Goal: Task Accomplishment & Management: Complete application form

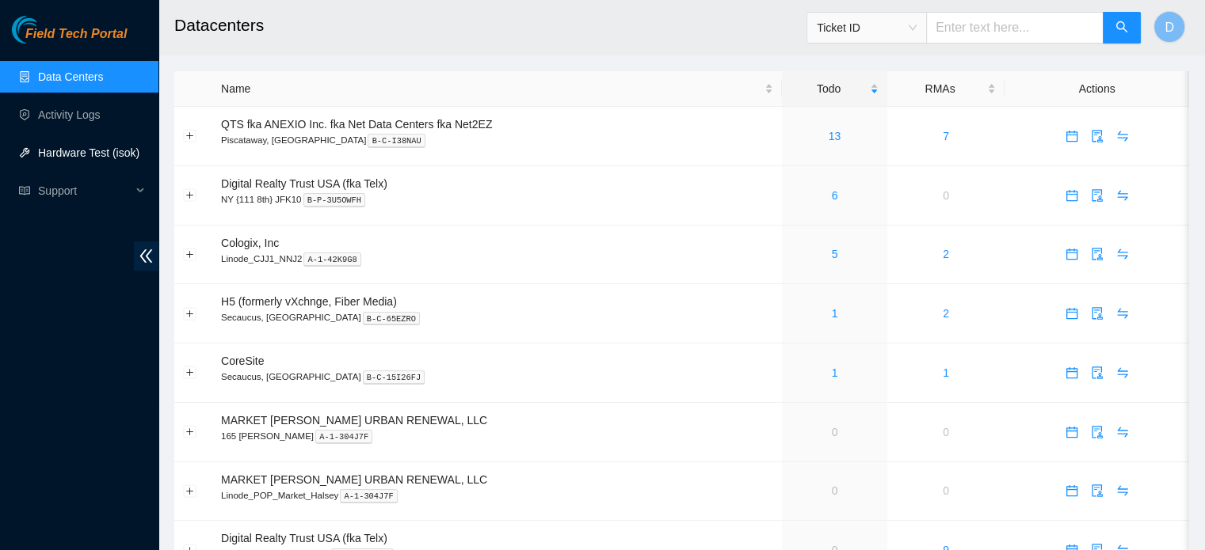
click at [38, 158] on link "Hardware Test (isok)" at bounding box center [88, 153] width 101 height 13
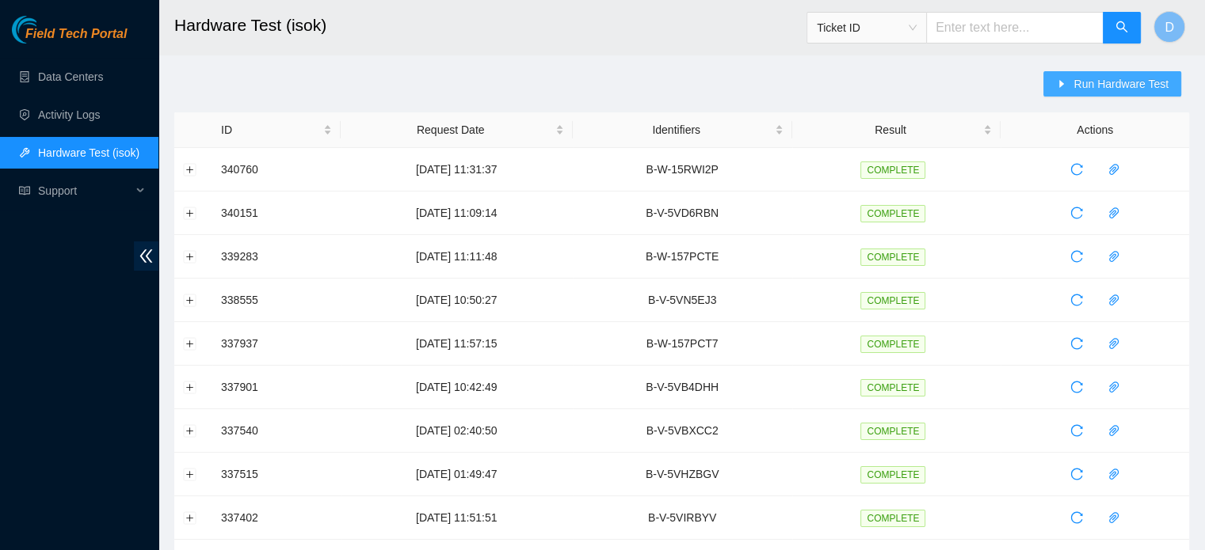
click at [1115, 86] on span "Run Hardware Test" at bounding box center [1120, 83] width 95 height 17
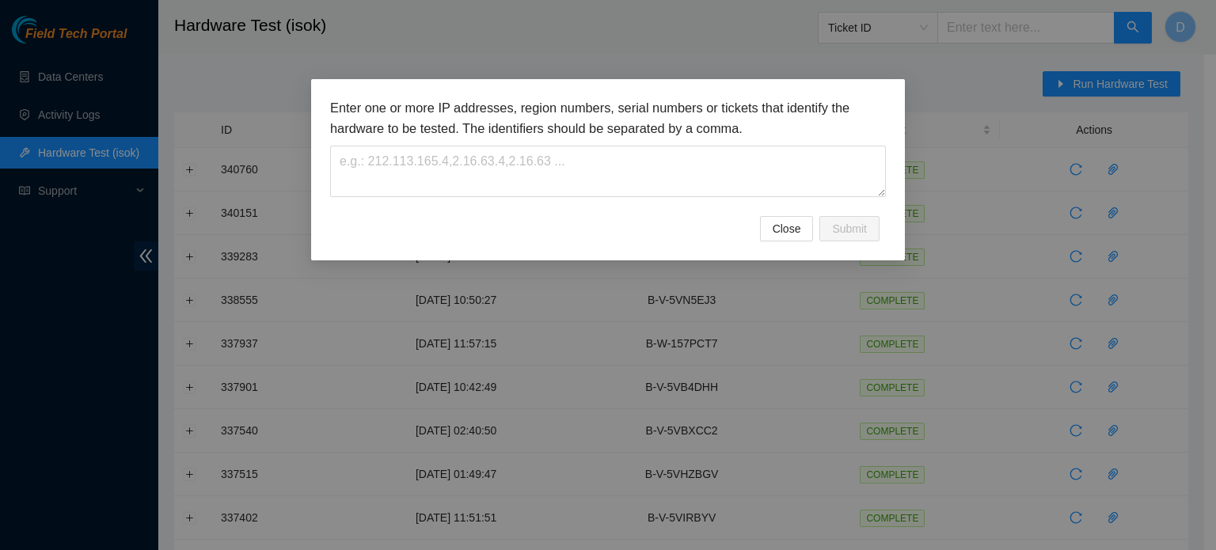
click at [497, 136] on h3 "Enter one or more IP addresses, region numbers, serial numbers or tickets that …" at bounding box center [608, 118] width 556 height 40
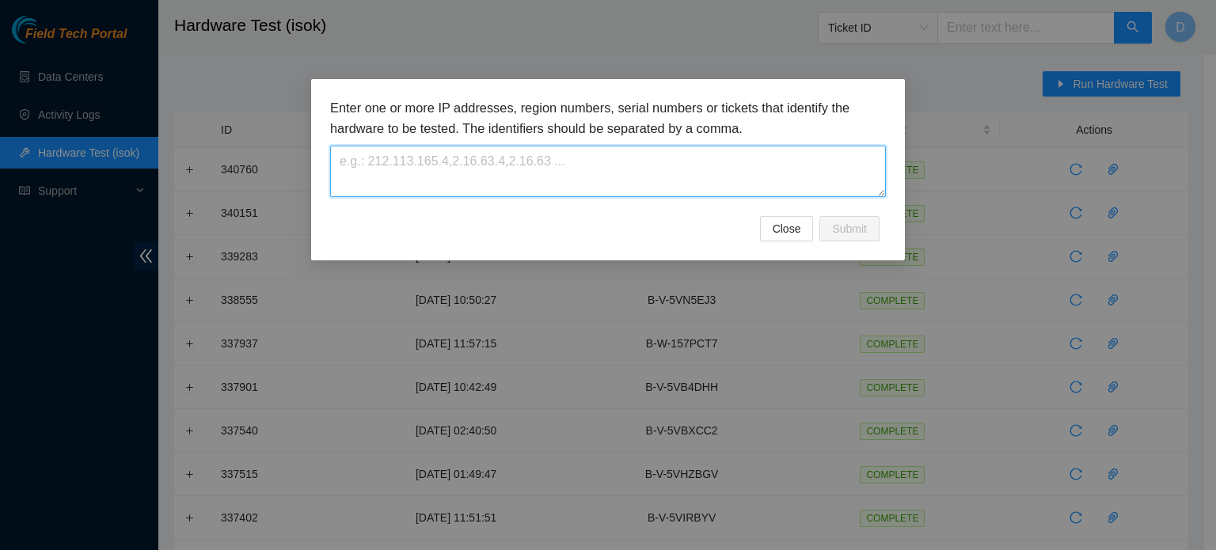
click at [376, 175] on textarea at bounding box center [608, 171] width 556 height 51
paste textarea "23.215.187.244"
type textarea "23.215.187.244"
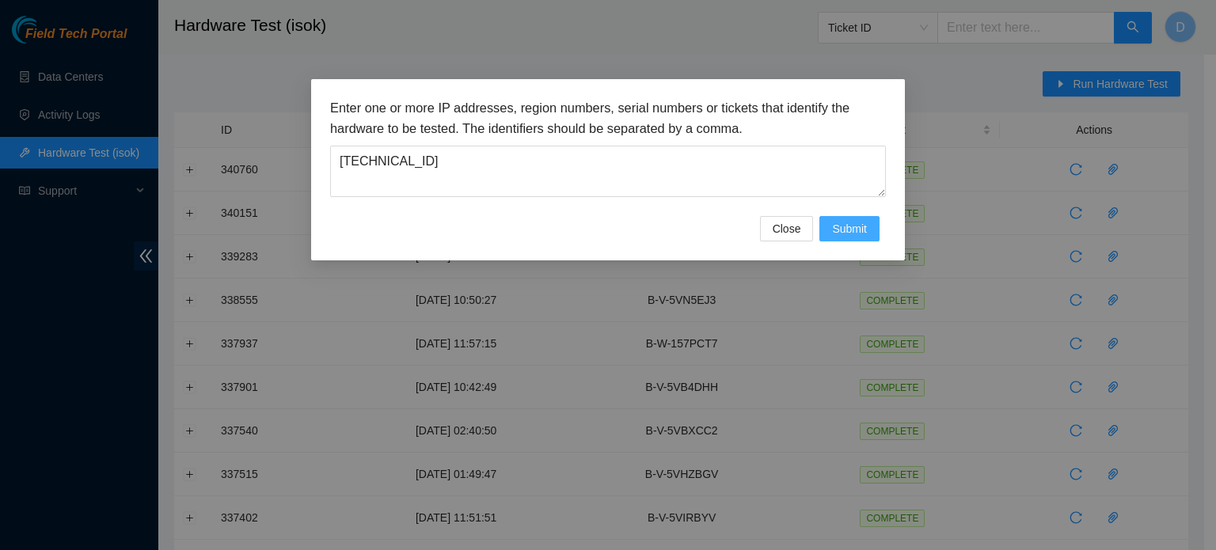
click at [828, 227] on button "Submit" at bounding box center [850, 228] width 60 height 25
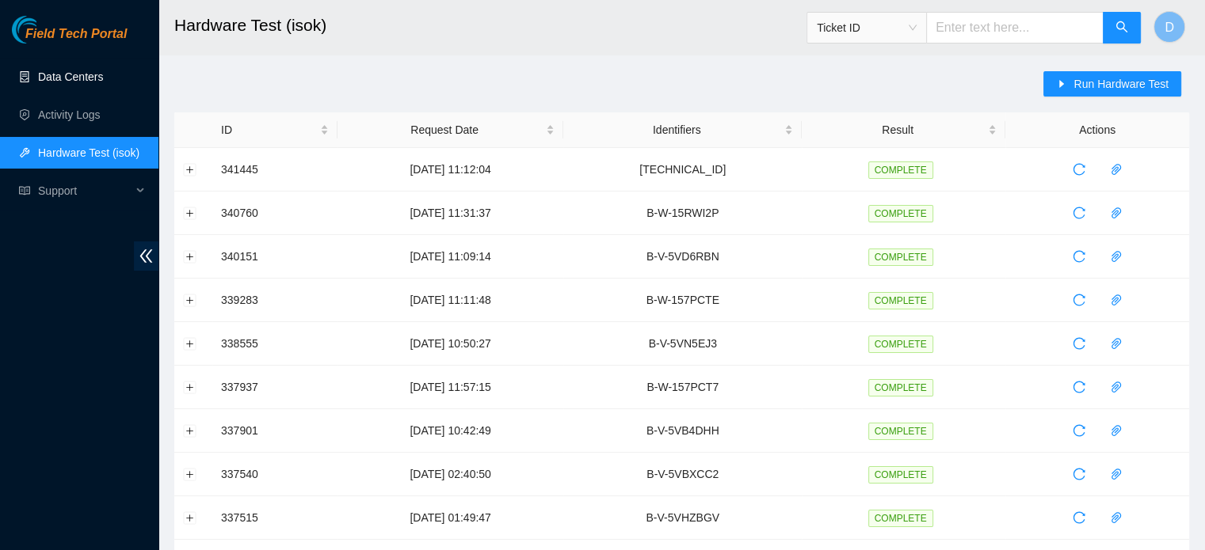
drag, startPoint x: 38, startPoint y: 70, endPoint x: 55, endPoint y: 65, distance: 18.1
click at [38, 70] on link "Data Centers" at bounding box center [70, 76] width 65 height 13
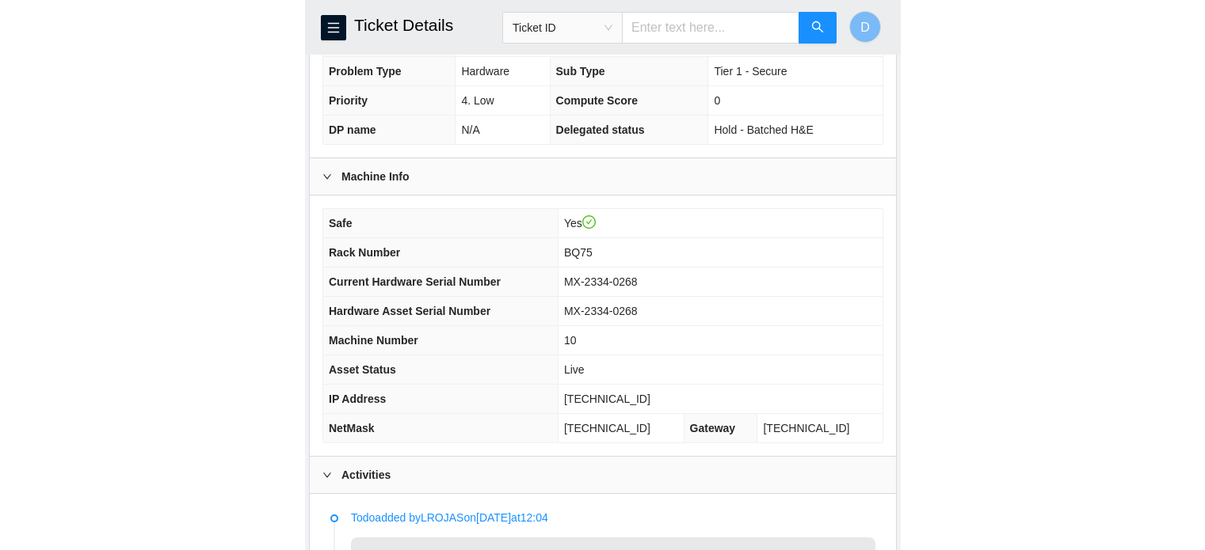
scroll to position [454, 0]
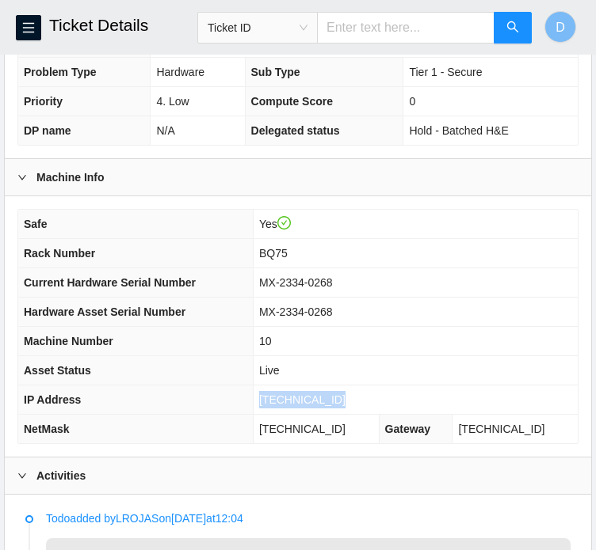
drag, startPoint x: 274, startPoint y: 416, endPoint x: 352, endPoint y: 416, distance: 77.6
click at [352, 415] on td "23.208.166.109" at bounding box center [415, 400] width 325 height 29
copy span "23.208.166.109"
drag, startPoint x: 273, startPoint y: 443, endPoint x: 360, endPoint y: 440, distance: 86.4
click at [360, 440] on td "255.255.255.224" at bounding box center [316, 429] width 126 height 29
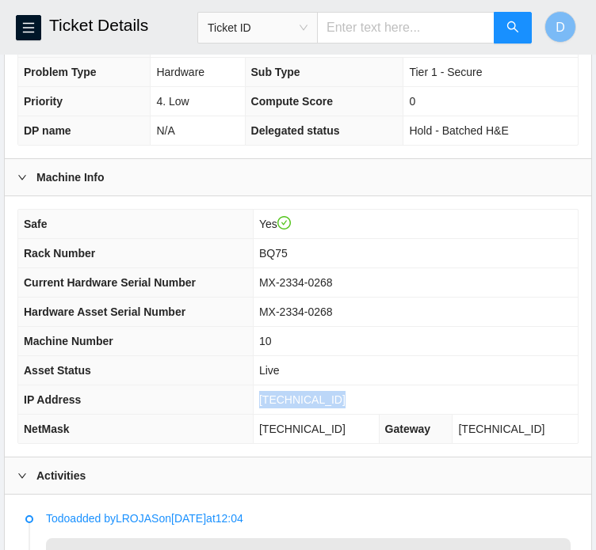
copy span "255.255.255.224"
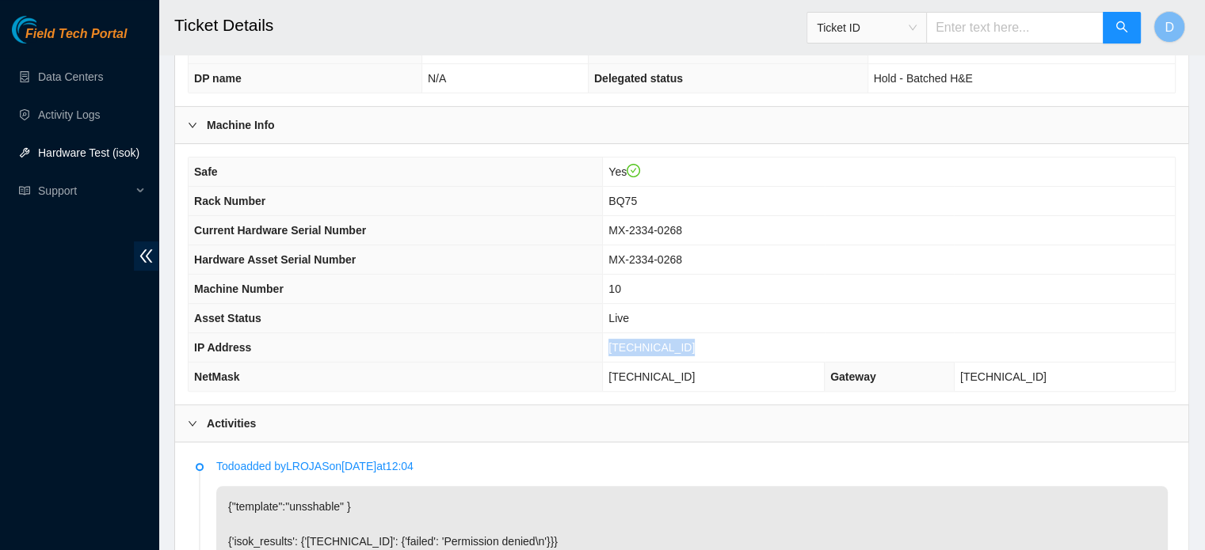
click at [112, 158] on link "Hardware Test (isok)" at bounding box center [88, 153] width 101 height 13
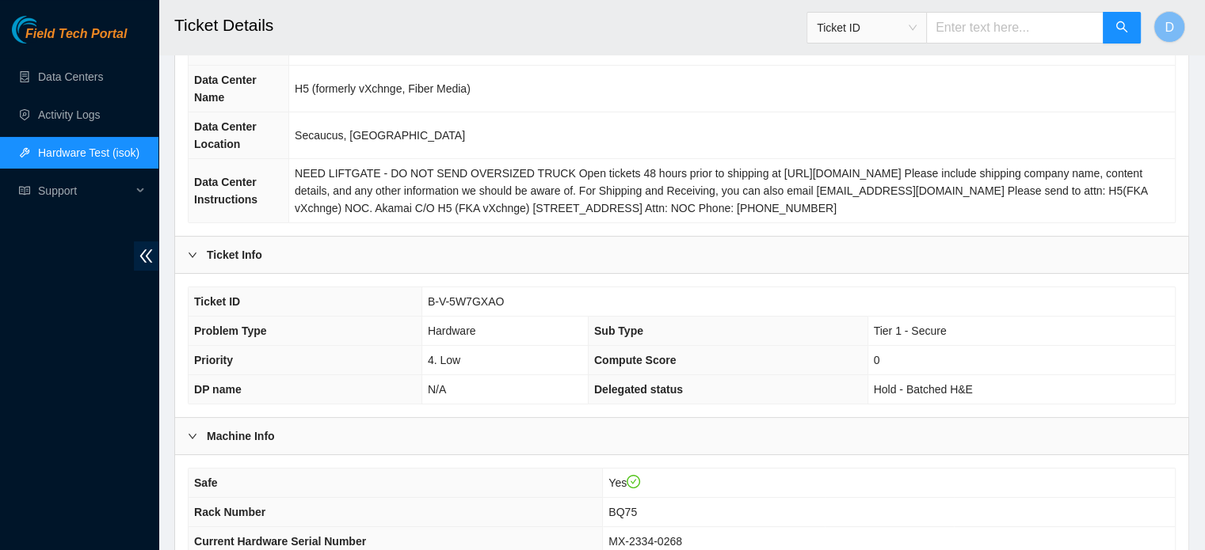
scroll to position [143, 0]
drag, startPoint x: 421, startPoint y: 297, endPoint x: 549, endPoint y: 316, distance: 128.9
click at [549, 316] on tbody "Ticket ID B-V-5W7GXAO Problem Type Hardware Sub Type Tier 1 - Secure Priority 4…" at bounding box center [681, 345] width 986 height 116
click at [520, 303] on td "B-V-5W7GXAO" at bounding box center [797, 301] width 753 height 29
drag, startPoint x: 421, startPoint y: 300, endPoint x: 500, endPoint y: 296, distance: 78.5
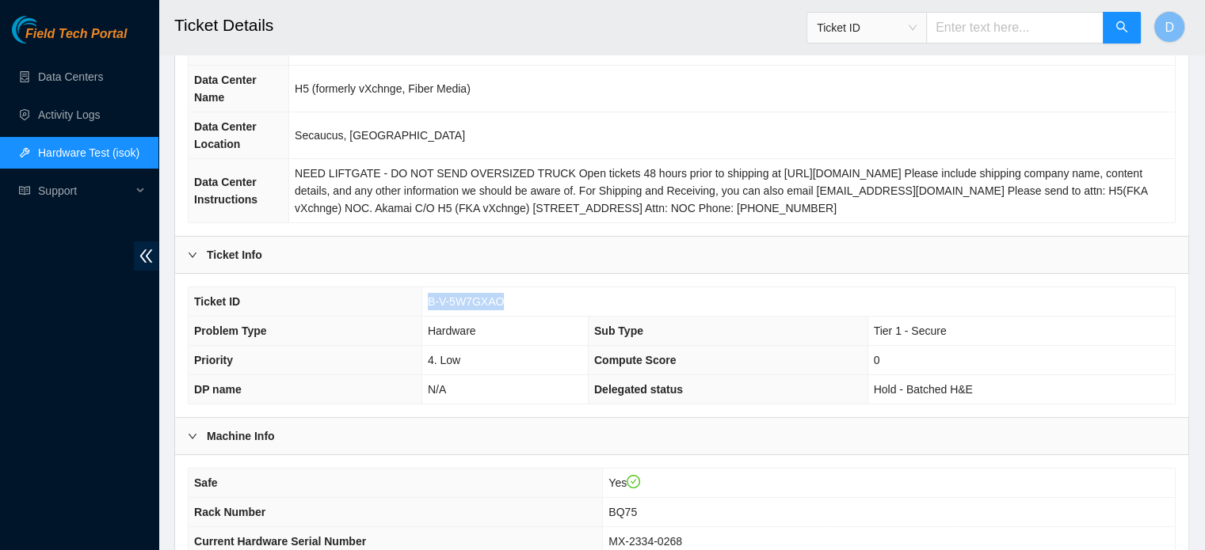
click at [500, 296] on td "B-V-5W7GXAO" at bounding box center [797, 301] width 753 height 29
copy span "B-V-5W7GXAO"
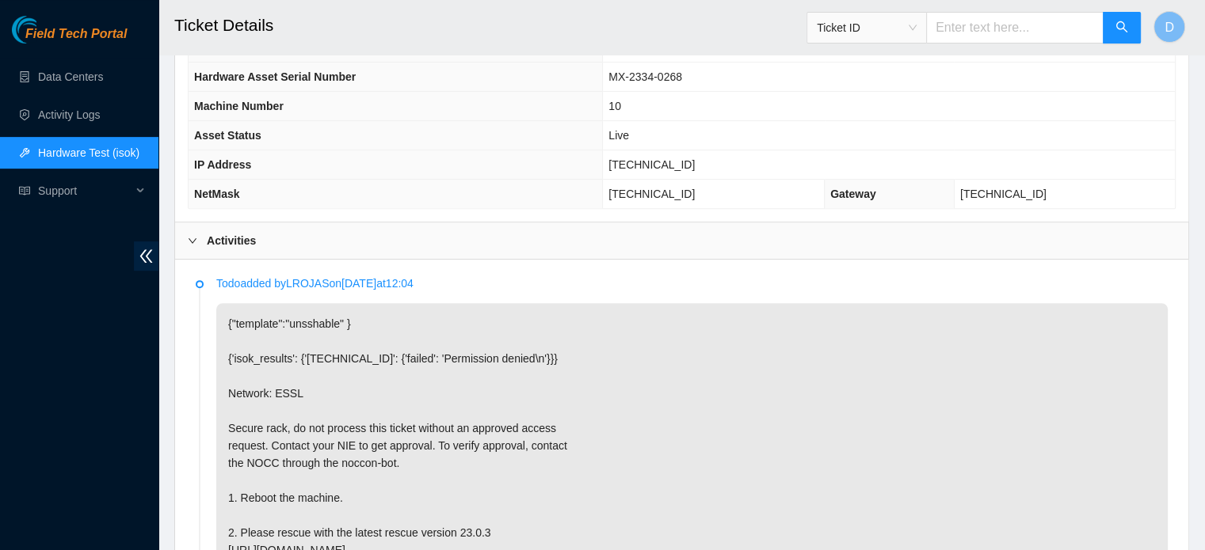
scroll to position [640, 0]
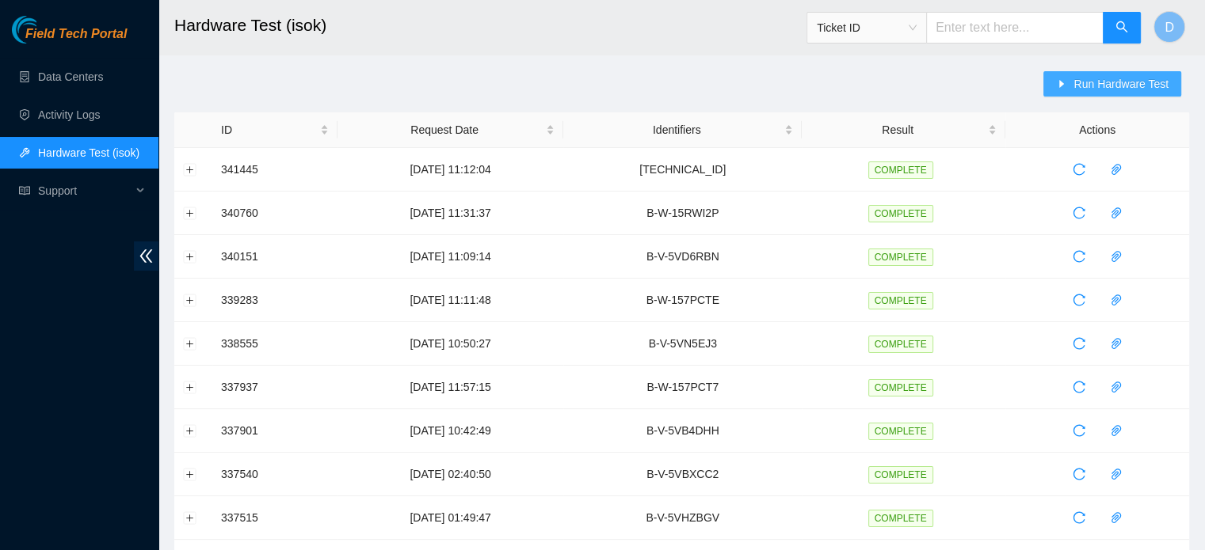
click at [1061, 89] on icon "caret-right" at bounding box center [1061, 83] width 11 height 11
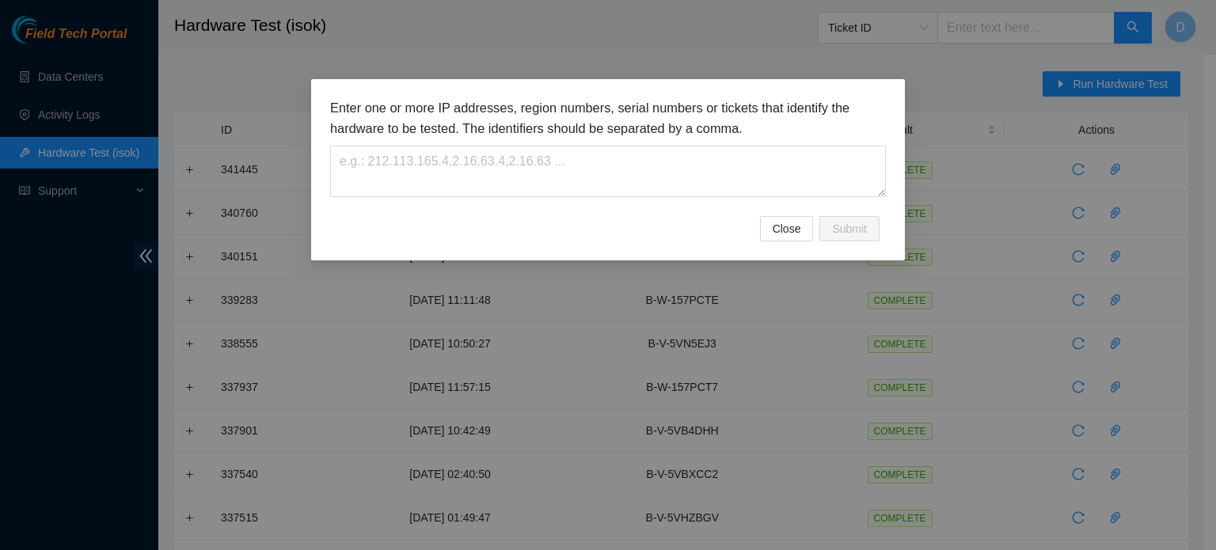
click at [466, 197] on div "Enter one or more IP addresses, region numbers, serial numbers or tickets that …" at bounding box center [608, 157] width 556 height 118
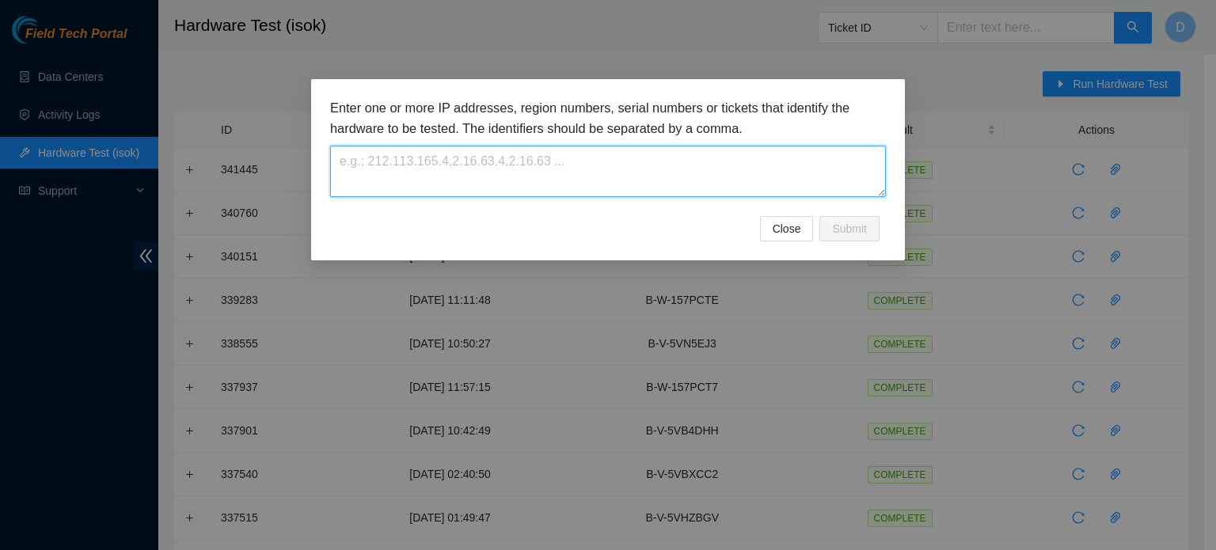
click at [438, 184] on textarea at bounding box center [608, 171] width 556 height 51
paste textarea "B-V-5W7GXAO"
type textarea "B-V-5W7GXAO"
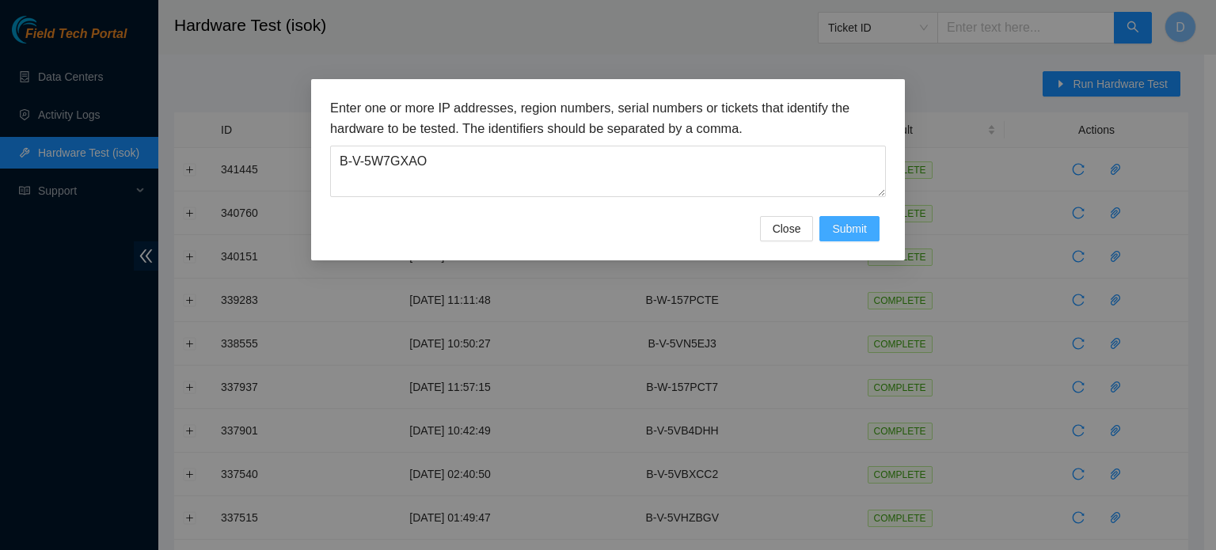
click at [837, 230] on span "Submit" at bounding box center [849, 228] width 35 height 17
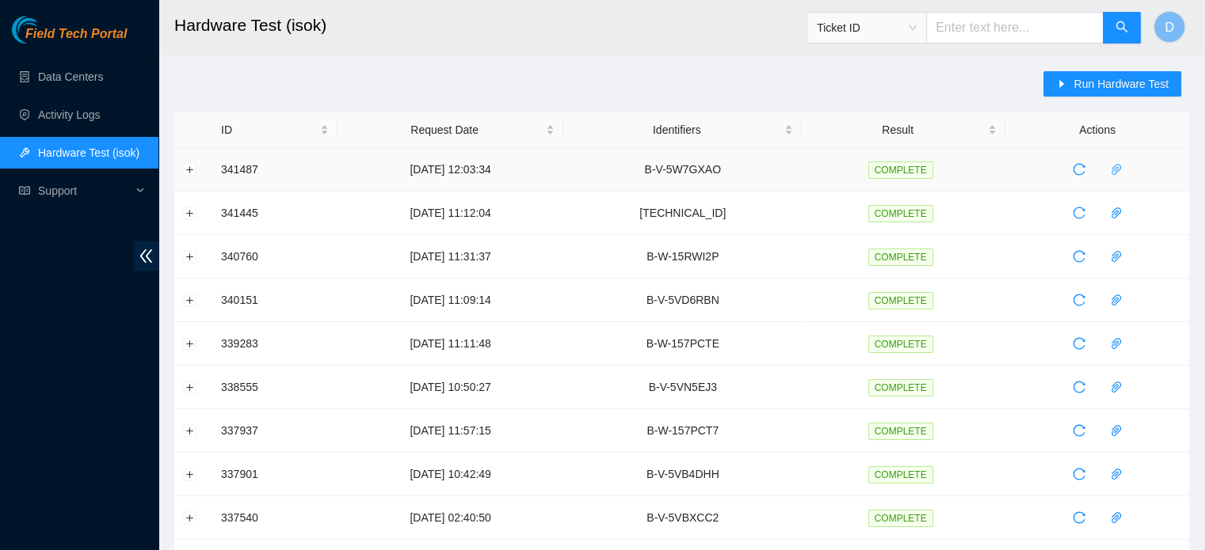
click at [1121, 171] on icon "paper-clip" at bounding box center [1116, 169] width 13 height 13
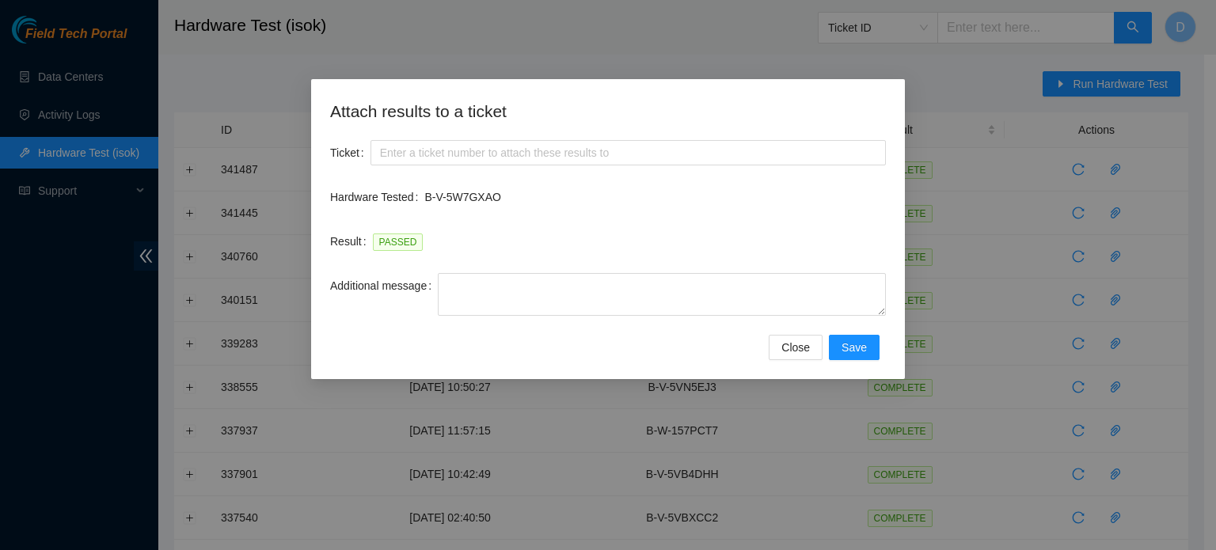
click at [497, 319] on div "Additional message" at bounding box center [608, 304] width 556 height 62
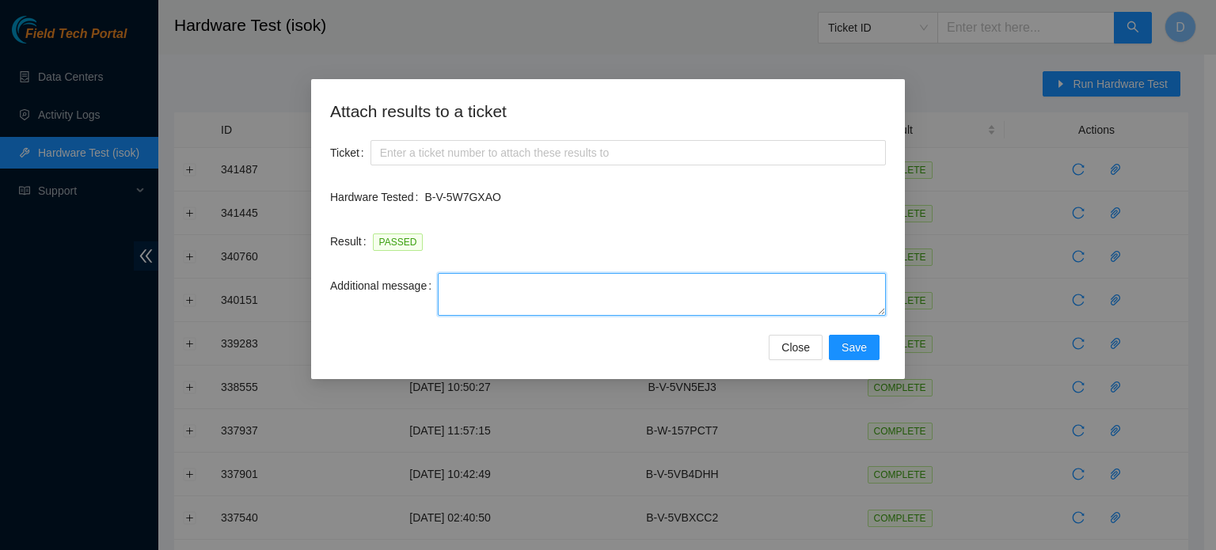
click at [501, 306] on textarea "Additional message" at bounding box center [662, 294] width 448 height 43
paste textarea "-Got access approval from NIE -Contacted Nocc, and got access -Safely powered d…"
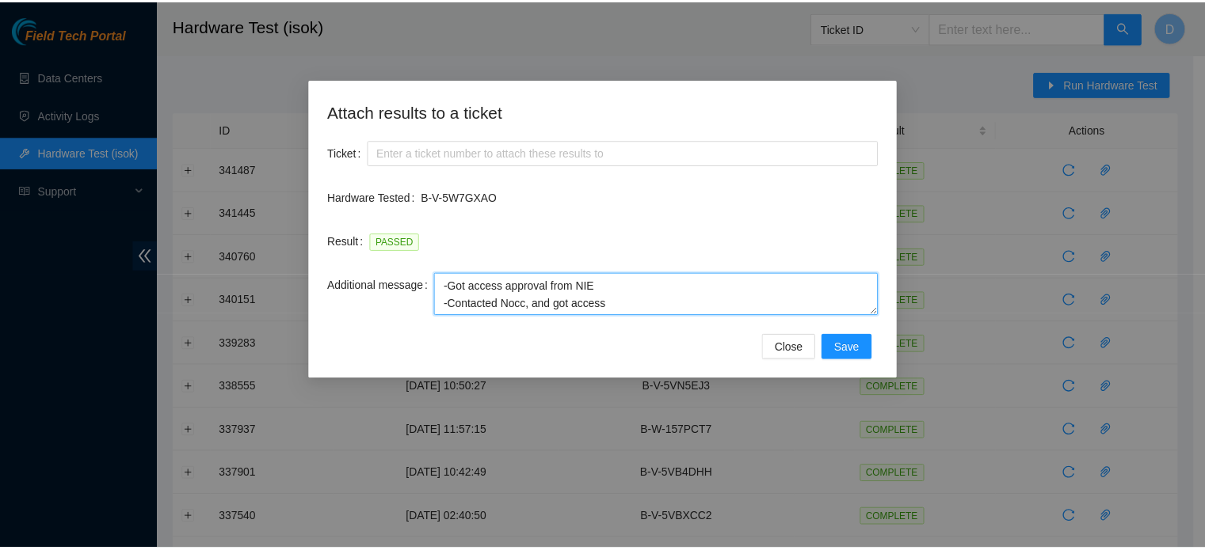
scroll to position [117, 0]
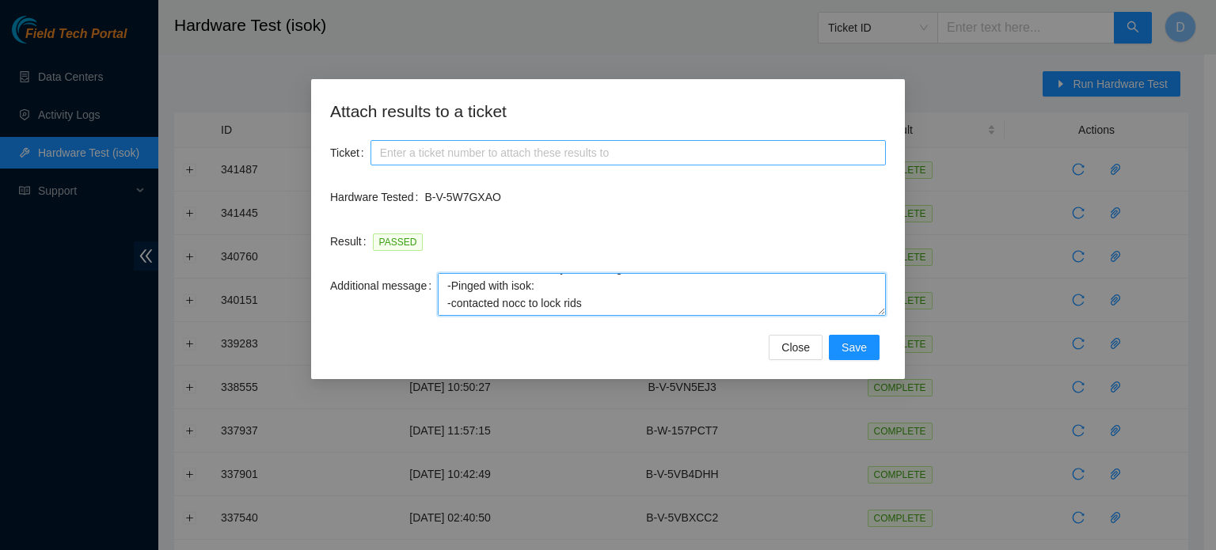
type textarea "-Got access approval from NIE -Contacted Nocc, and got access -Safely powered d…"
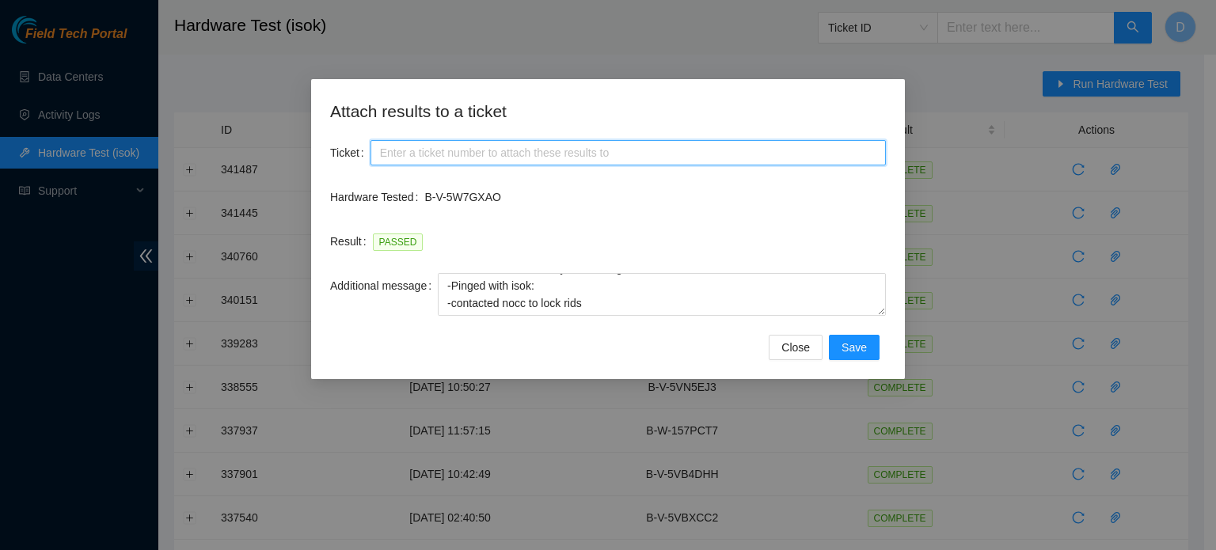
click at [473, 145] on input "Ticket" at bounding box center [629, 152] width 516 height 25
paste input "B-V-5W7GXAO"
type input "B-V-5W7GXAO"
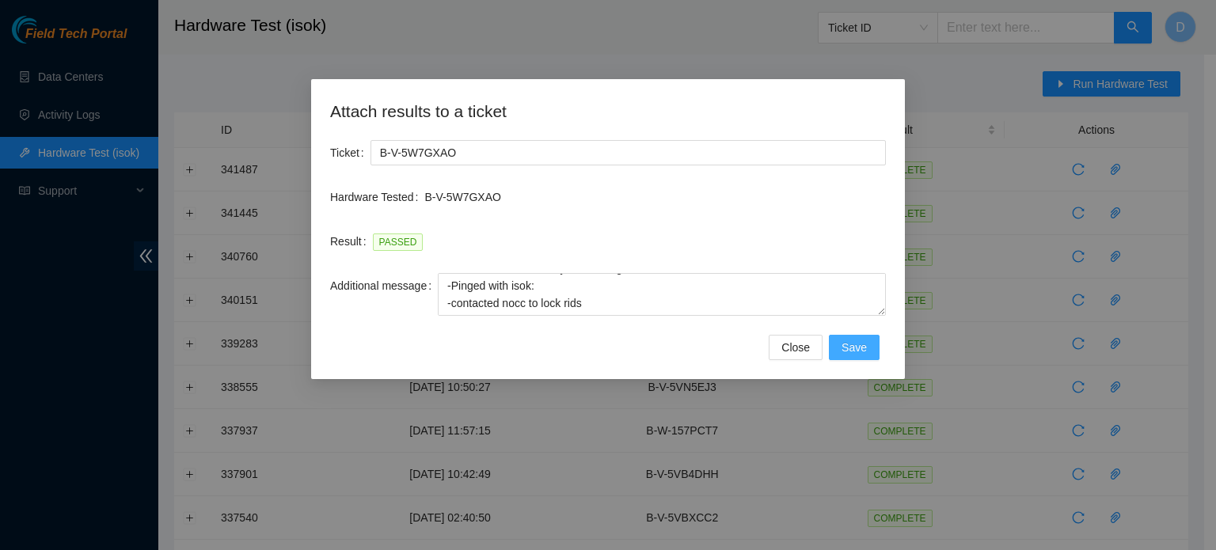
click at [849, 345] on span "Save" at bounding box center [854, 347] width 25 height 17
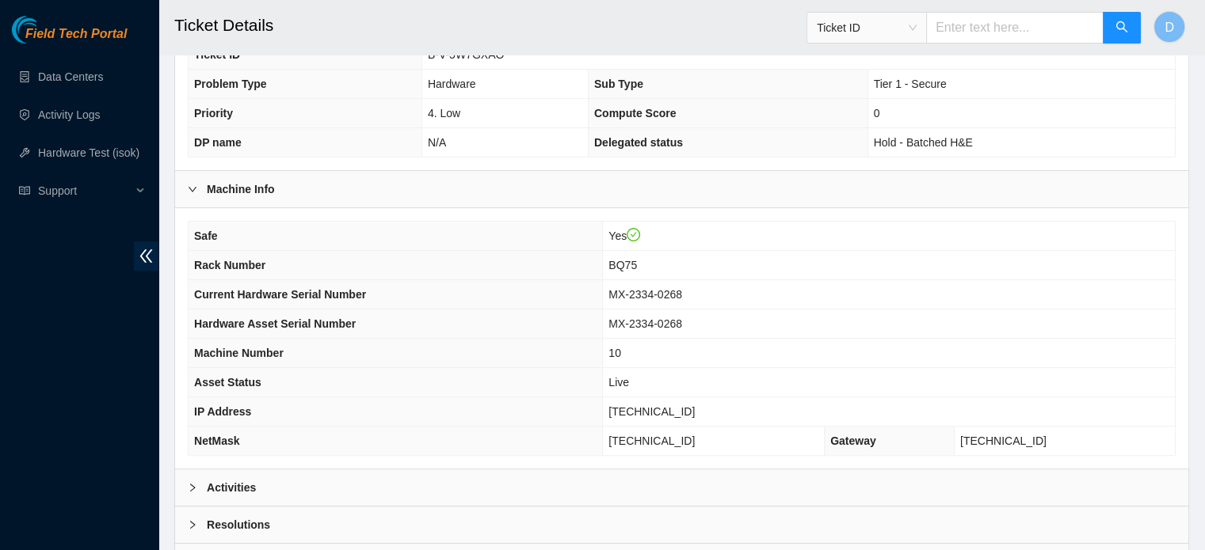
scroll to position [501, 0]
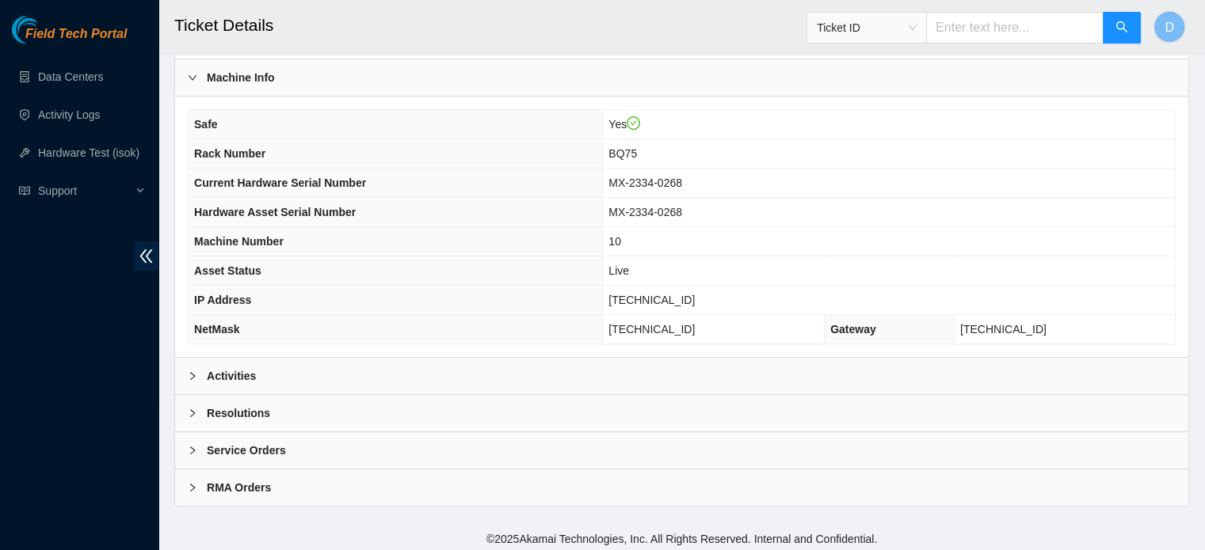
click at [396, 360] on div "Activities" at bounding box center [681, 376] width 1013 height 36
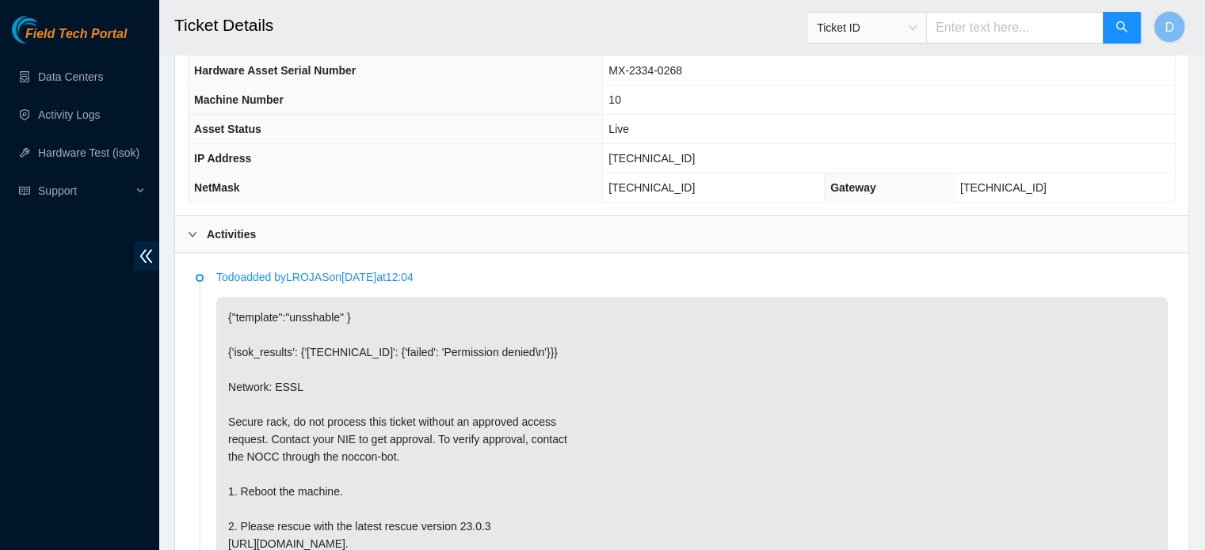
scroll to position [654, 0]
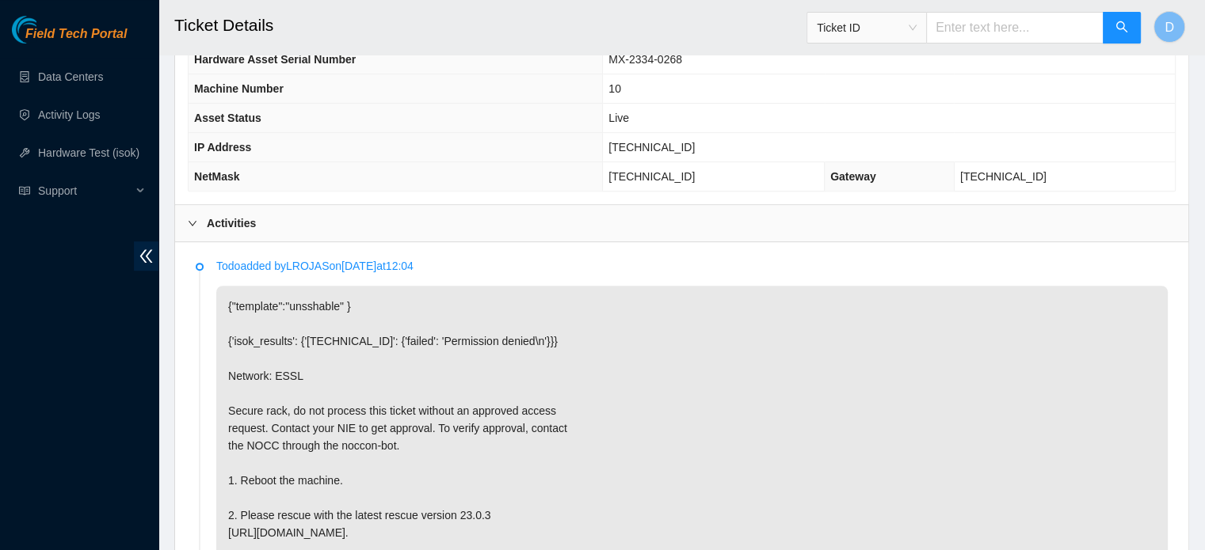
click at [307, 224] on div "Activities" at bounding box center [681, 223] width 1013 height 36
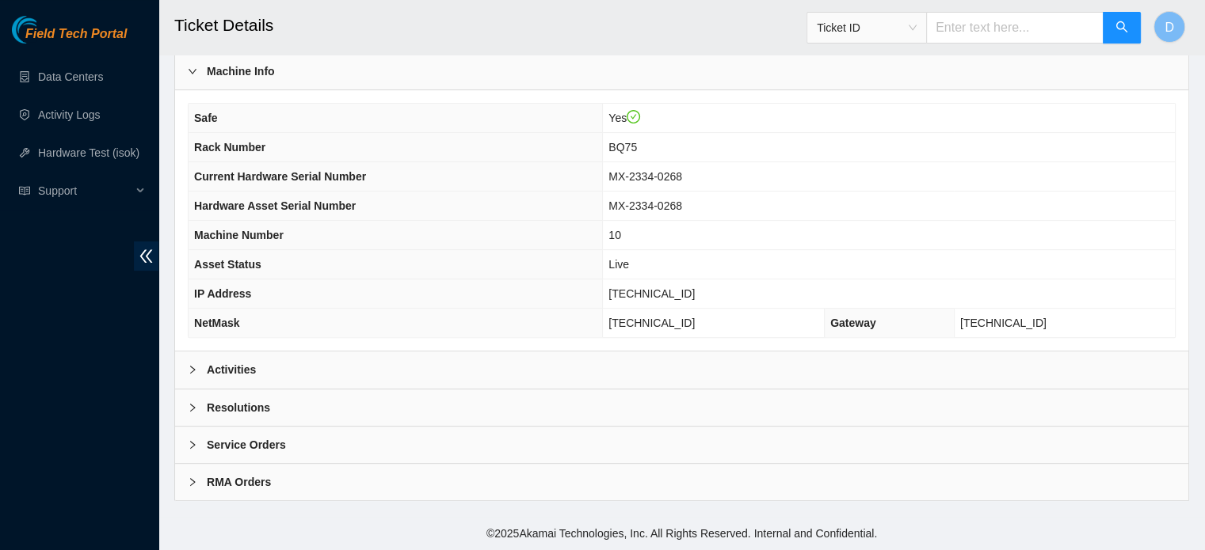
scroll to position [501, 0]
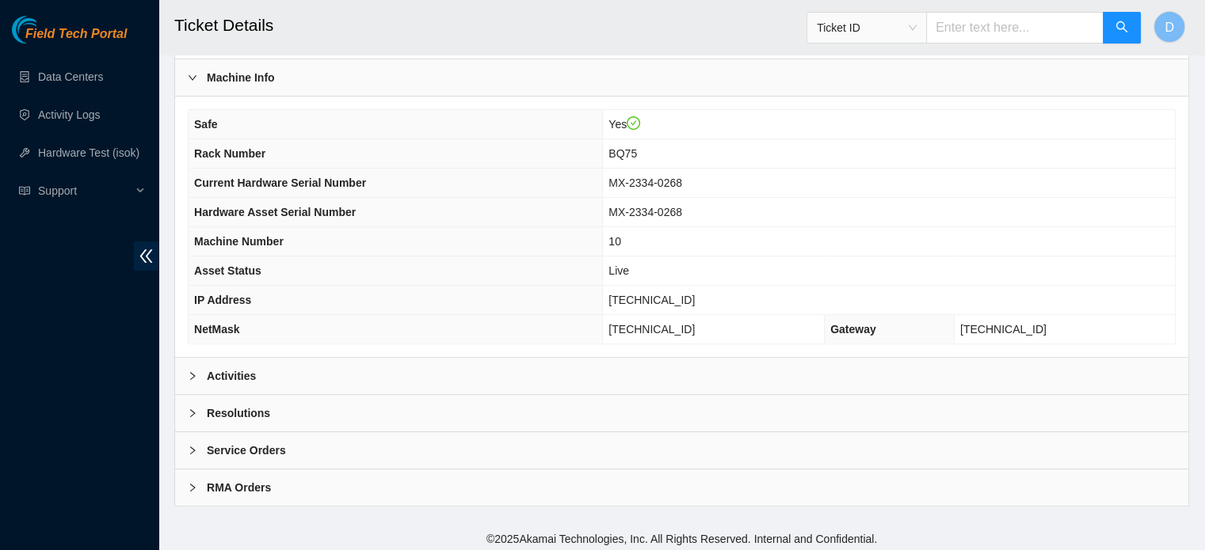
click at [252, 418] on div "Resolutions" at bounding box center [681, 413] width 1013 height 36
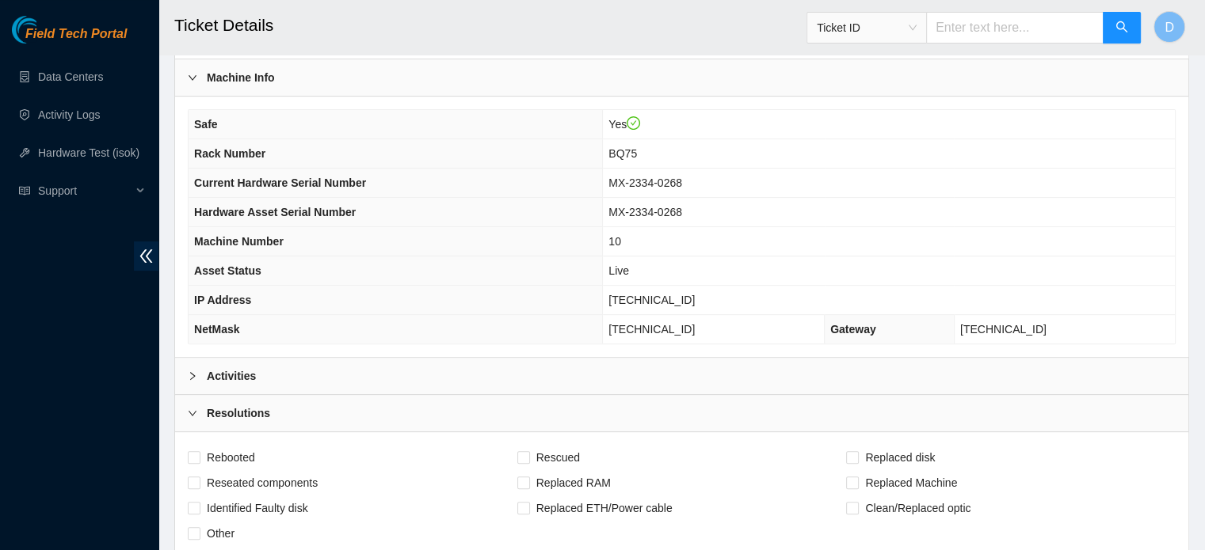
scroll to position [711, 0]
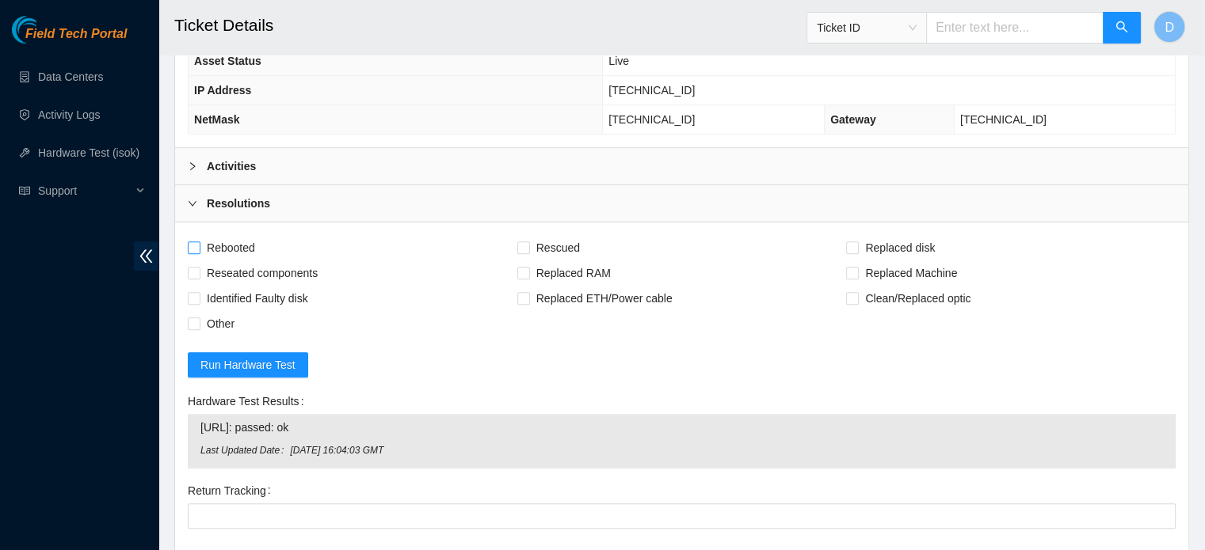
click at [217, 240] on span "Rebooted" at bounding box center [230, 247] width 61 height 25
click at [199, 242] on input "Rebooted" at bounding box center [193, 247] width 11 height 11
checkbox input "true"
click at [544, 237] on span "Rescued" at bounding box center [558, 247] width 56 height 25
click at [528, 242] on input "Rescued" at bounding box center [522, 247] width 11 height 11
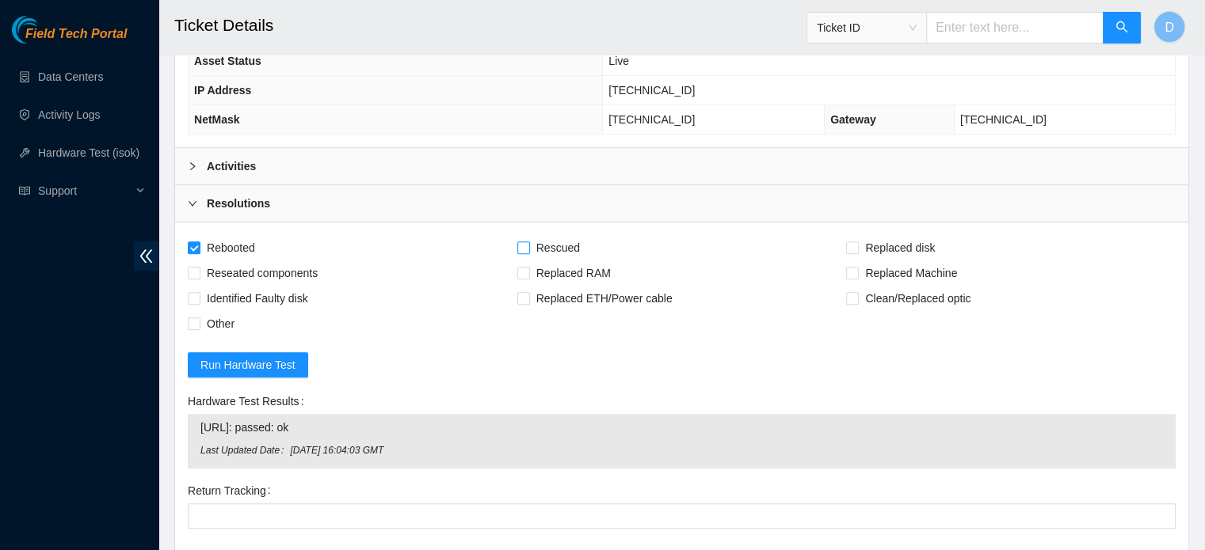
checkbox input "true"
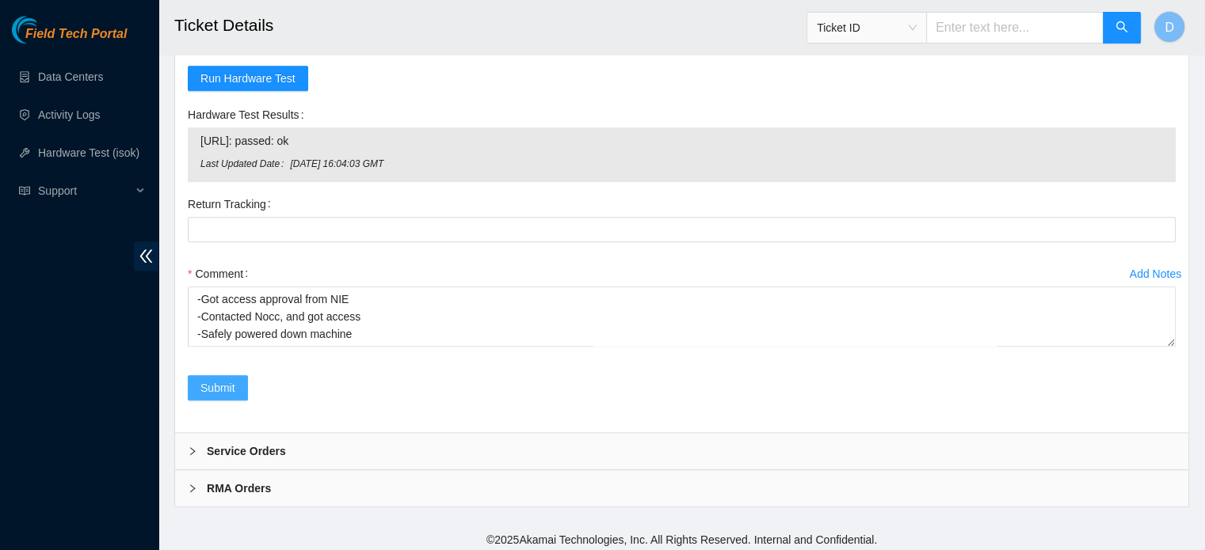
click at [199, 381] on button "Submit" at bounding box center [218, 387] width 60 height 25
